Goal: Task Accomplishment & Management: Manage account settings

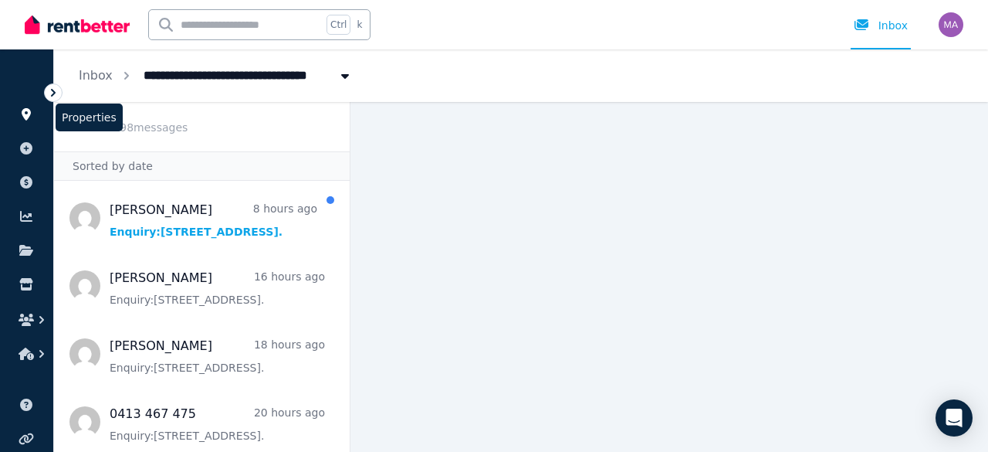
click at [25, 103] on link at bounding box center [26, 114] width 29 height 25
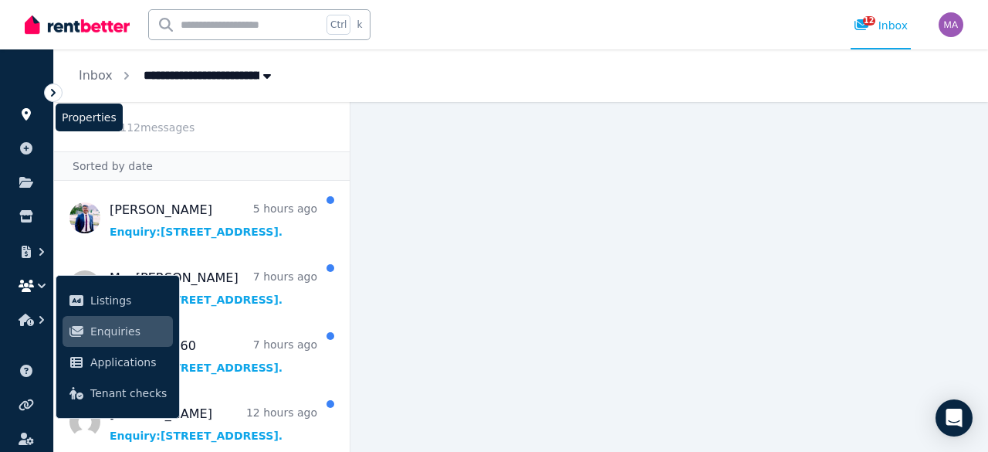
click at [18, 113] on link at bounding box center [26, 114] width 29 height 25
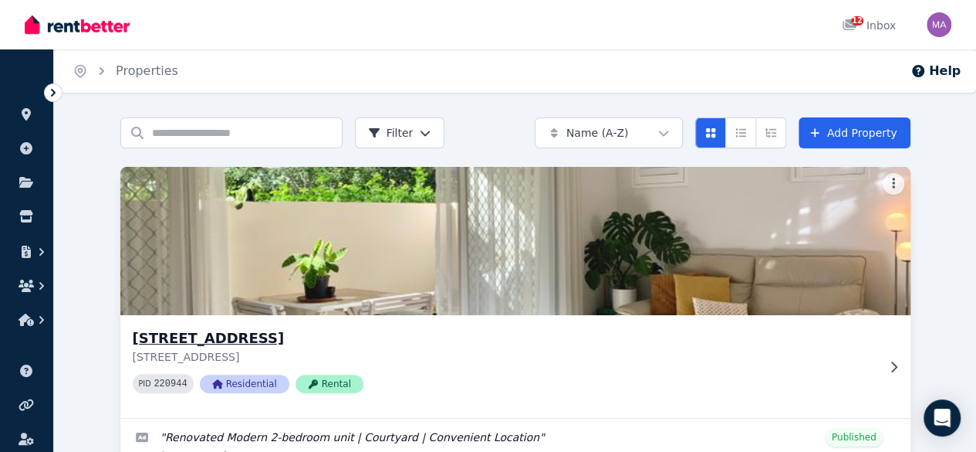
click at [883, 364] on div at bounding box center [890, 366] width 15 height 12
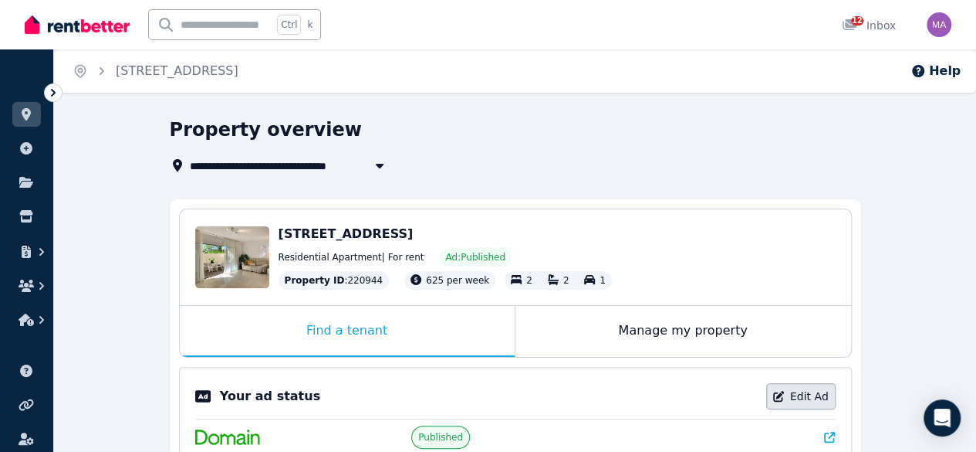
click at [802, 398] on link "Edit Ad" at bounding box center [800, 396] width 69 height 26
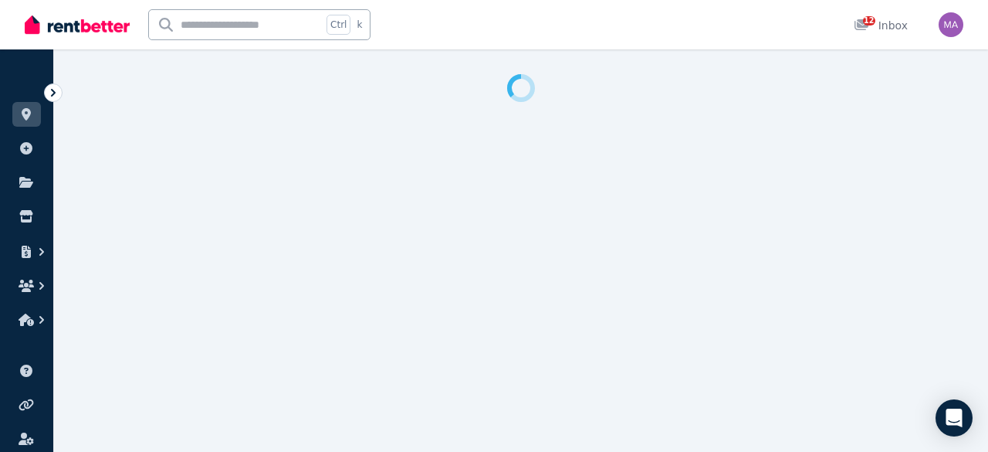
select select "**********"
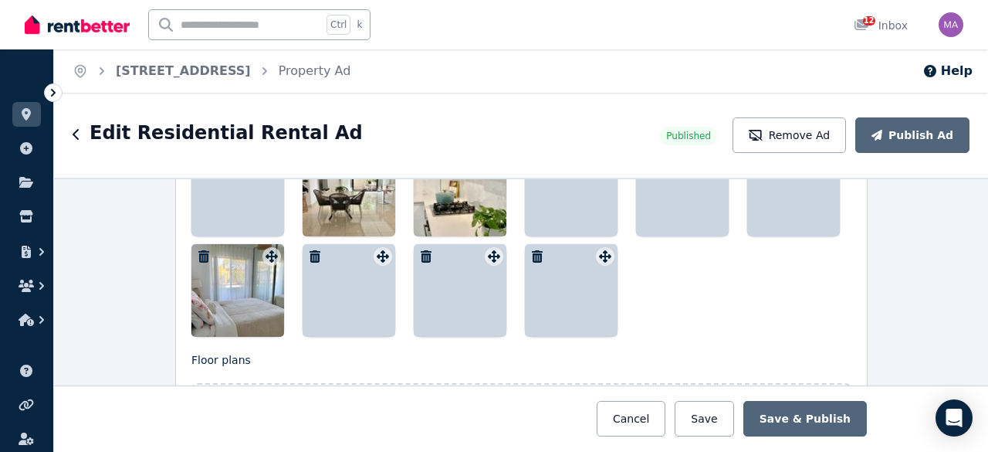
scroll to position [2015, 0]
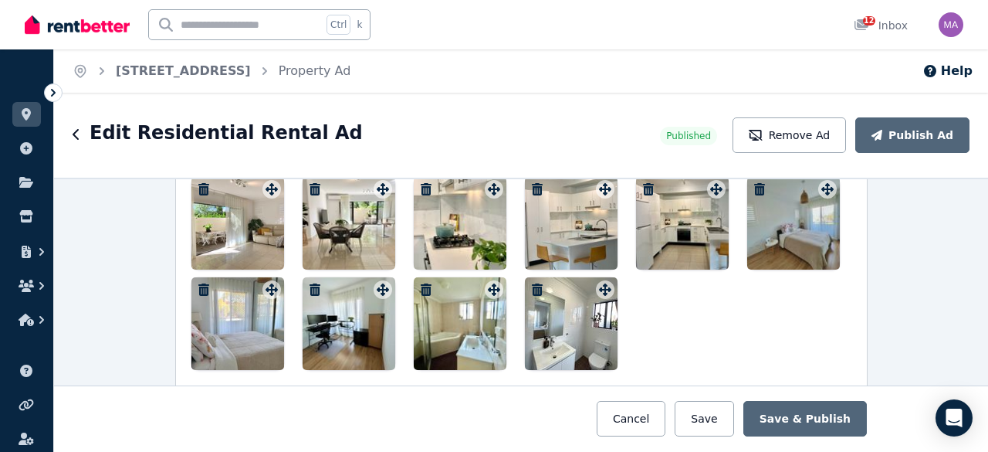
click at [241, 222] on div at bounding box center [237, 223] width 93 height 93
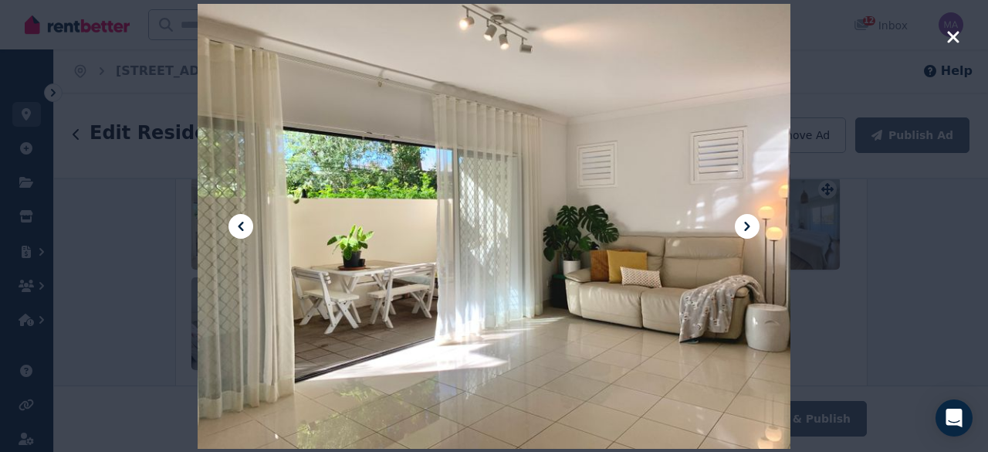
click at [634, 218] on div at bounding box center [494, 226] width 593 height 790
click at [845, 278] on div at bounding box center [494, 226] width 988 height 452
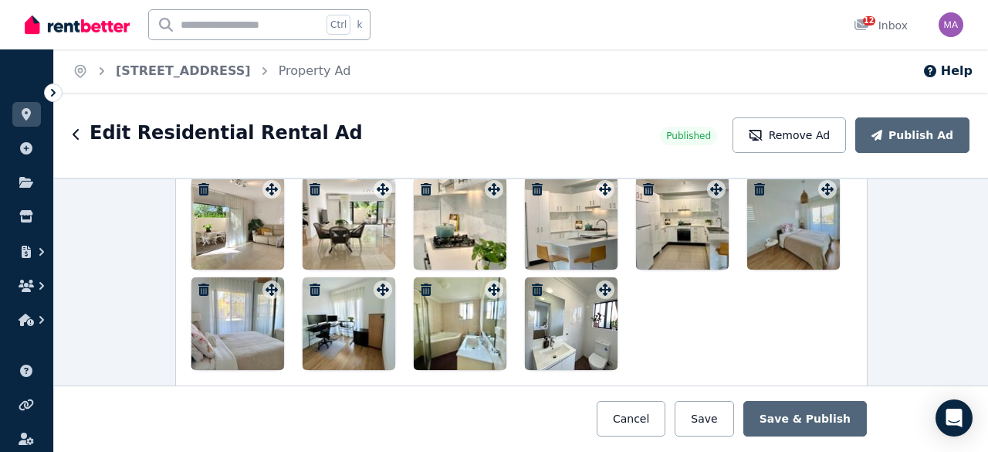
click at [264, 192] on div at bounding box center [237, 223] width 93 height 93
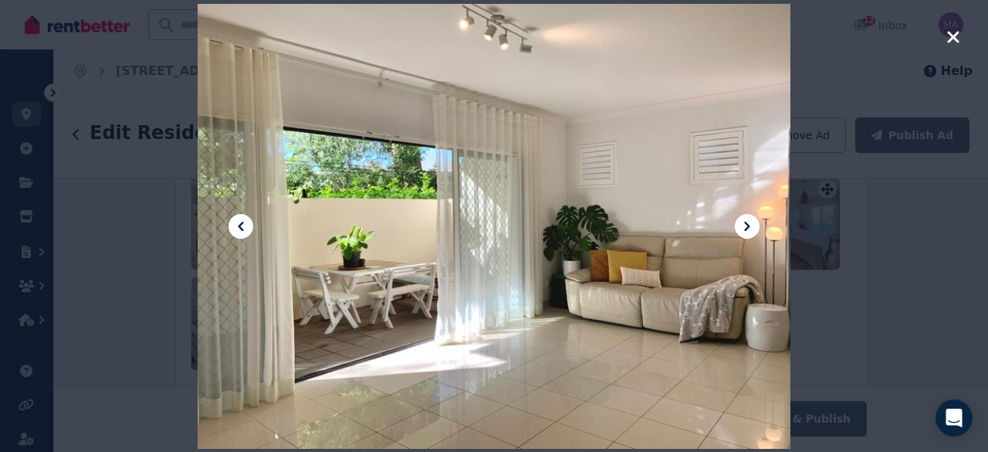
drag, startPoint x: 462, startPoint y: 218, endPoint x: 983, endPoint y: 211, distance: 520.3
click at [983, 211] on div at bounding box center [494, 226] width 988 height 452
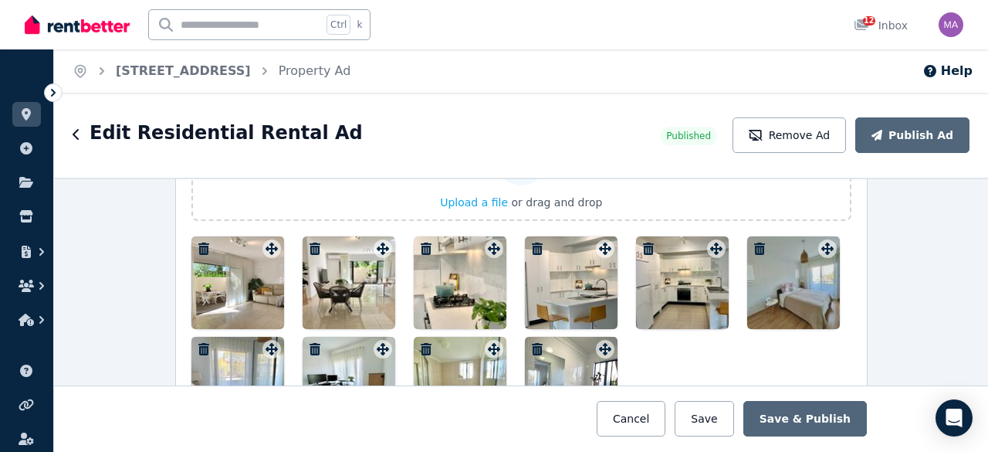
scroll to position [1954, 0]
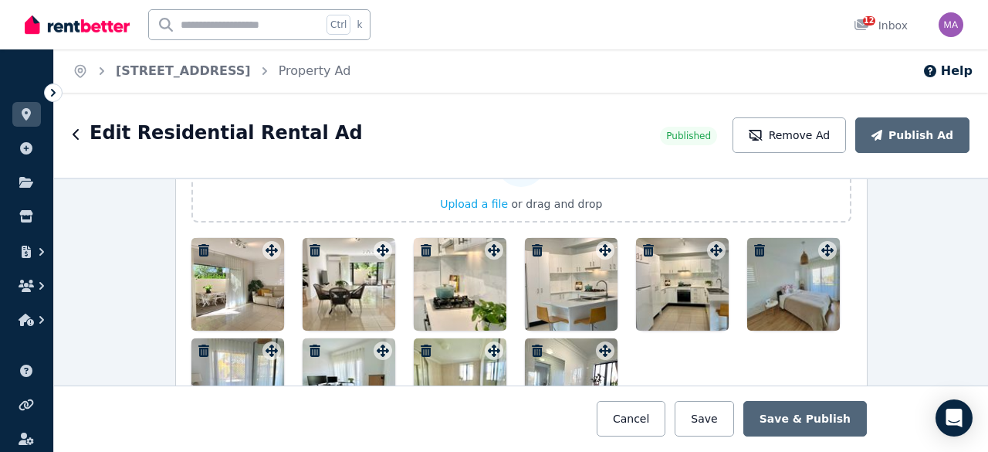
click at [245, 294] on div at bounding box center [237, 284] width 93 height 93
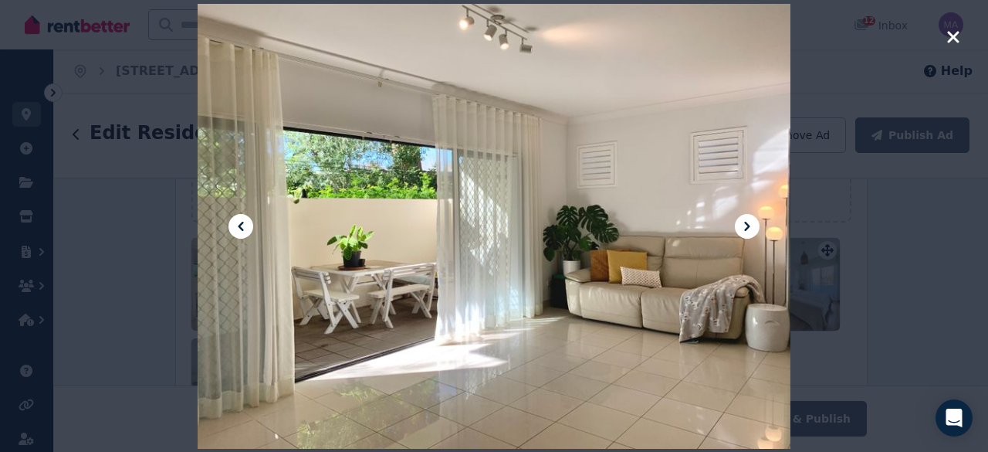
click at [658, 179] on div at bounding box center [494, 226] width 593 height 790
click at [951, 39] on icon "button" at bounding box center [953, 37] width 12 height 12
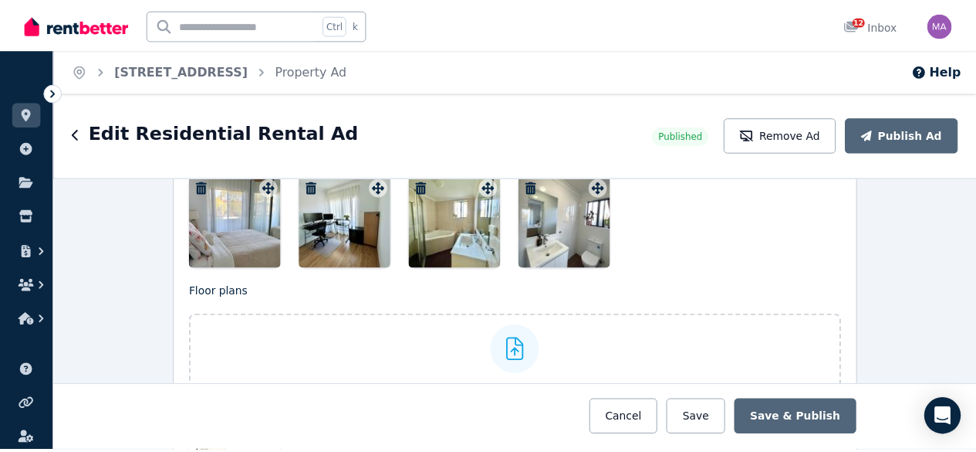
scroll to position [2115, 0]
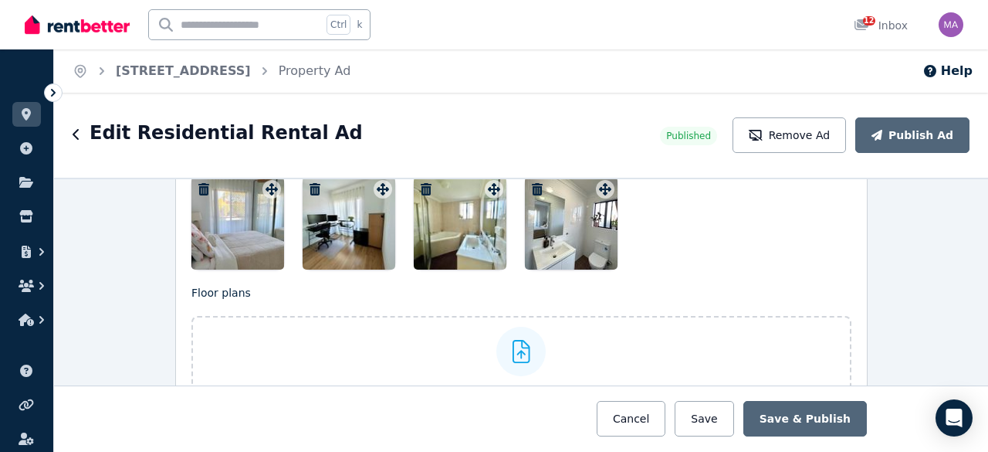
click at [662, 399] on div at bounding box center [520, 418] width 1389 height 66
click at [657, 422] on button "Cancel" at bounding box center [631, 419] width 69 height 36
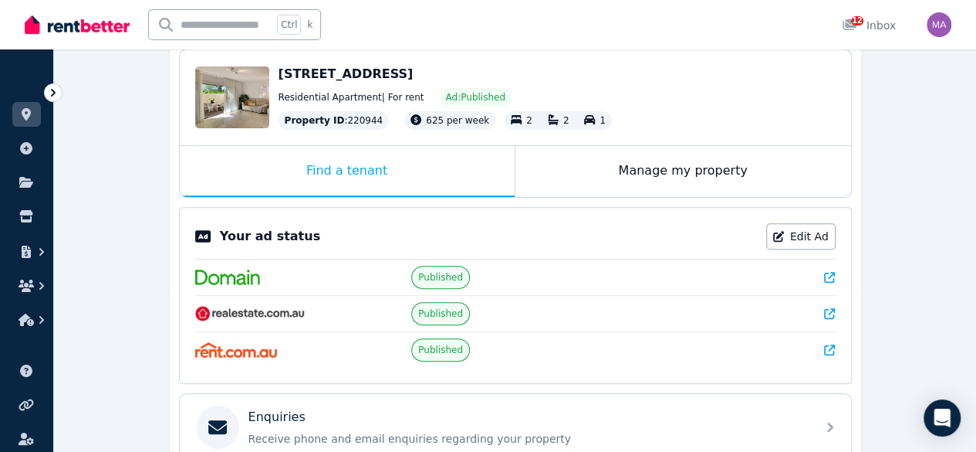
scroll to position [159, 0]
